Goal: Task Accomplishment & Management: Manage account settings

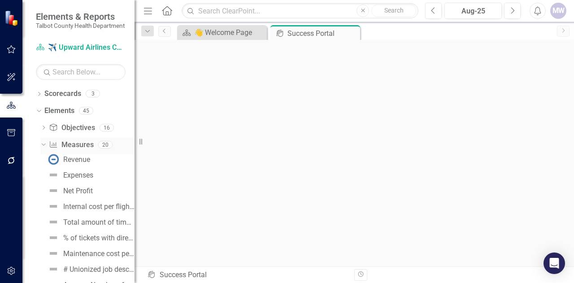
click at [71, 150] on link "Measure Measures" at bounding box center [71, 145] width 44 height 10
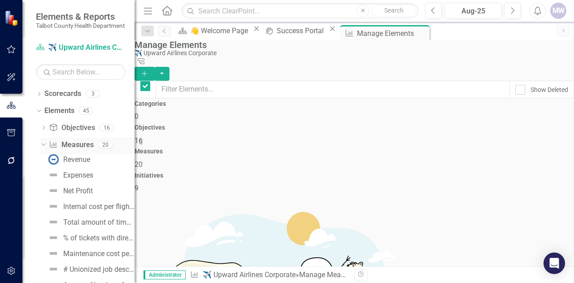
checkbox input "false"
click at [143, 160] on span "20" at bounding box center [139, 164] width 8 height 9
click at [83, 179] on div "Expenses" at bounding box center [78, 175] width 30 height 8
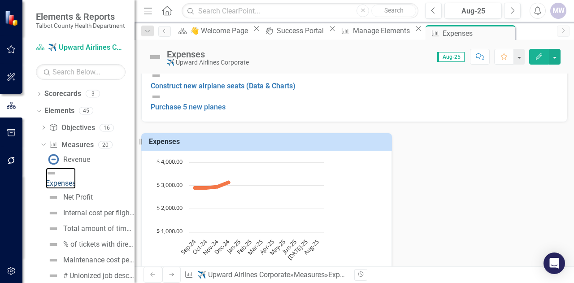
scroll to position [259, 0]
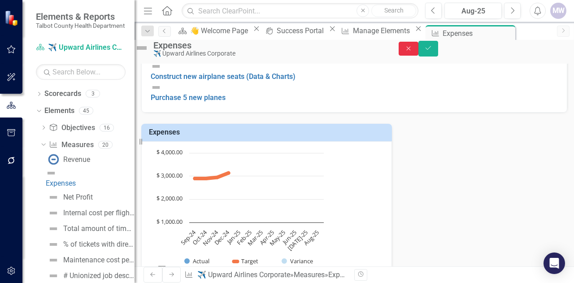
click at [413, 50] on icon "Close" at bounding box center [409, 48] width 8 height 6
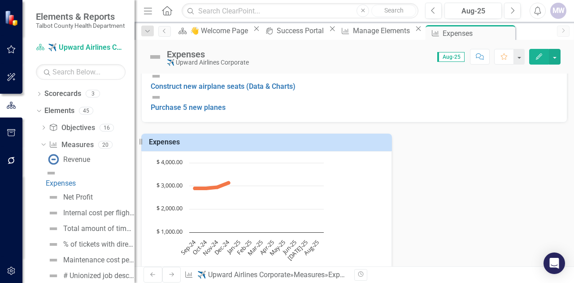
click at [562, 8] on div "MW" at bounding box center [559, 11] width 16 height 16
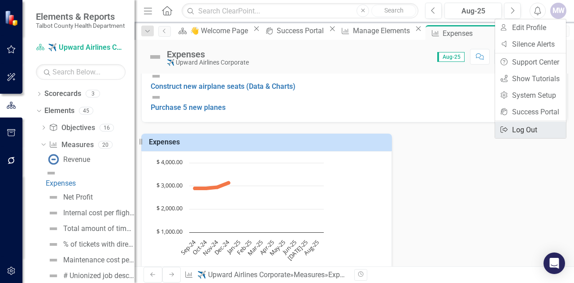
click at [526, 128] on link "Logout Log Out" at bounding box center [530, 130] width 71 height 17
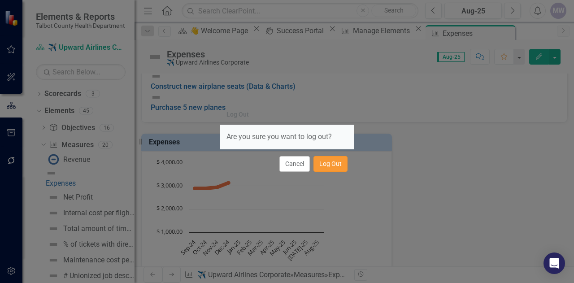
click at [324, 164] on button "Log Out" at bounding box center [331, 164] width 34 height 16
